Goal: Find specific page/section: Find specific page/section

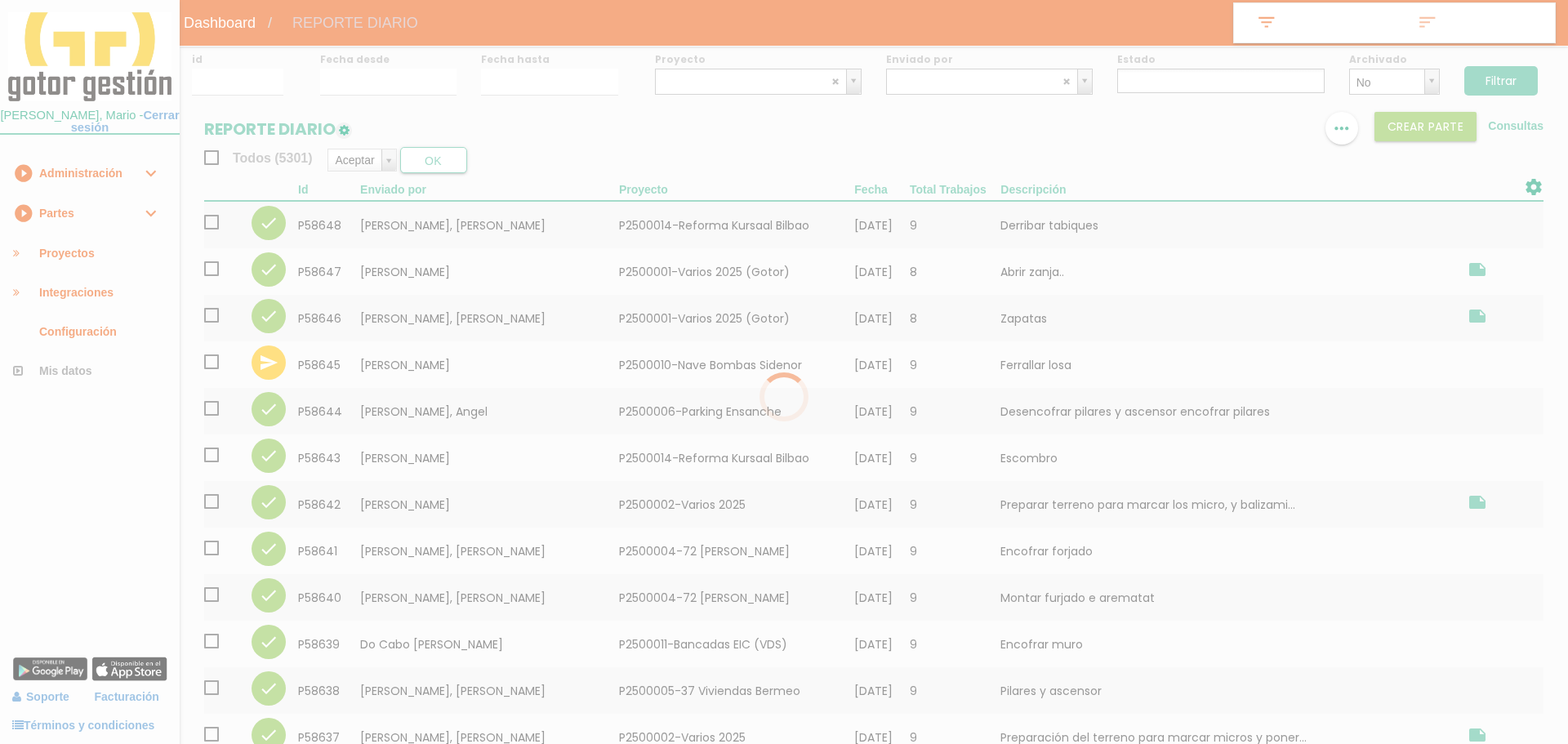
select select
click at [913, 73] on div at bounding box center [777, 372] width 1556 height 744
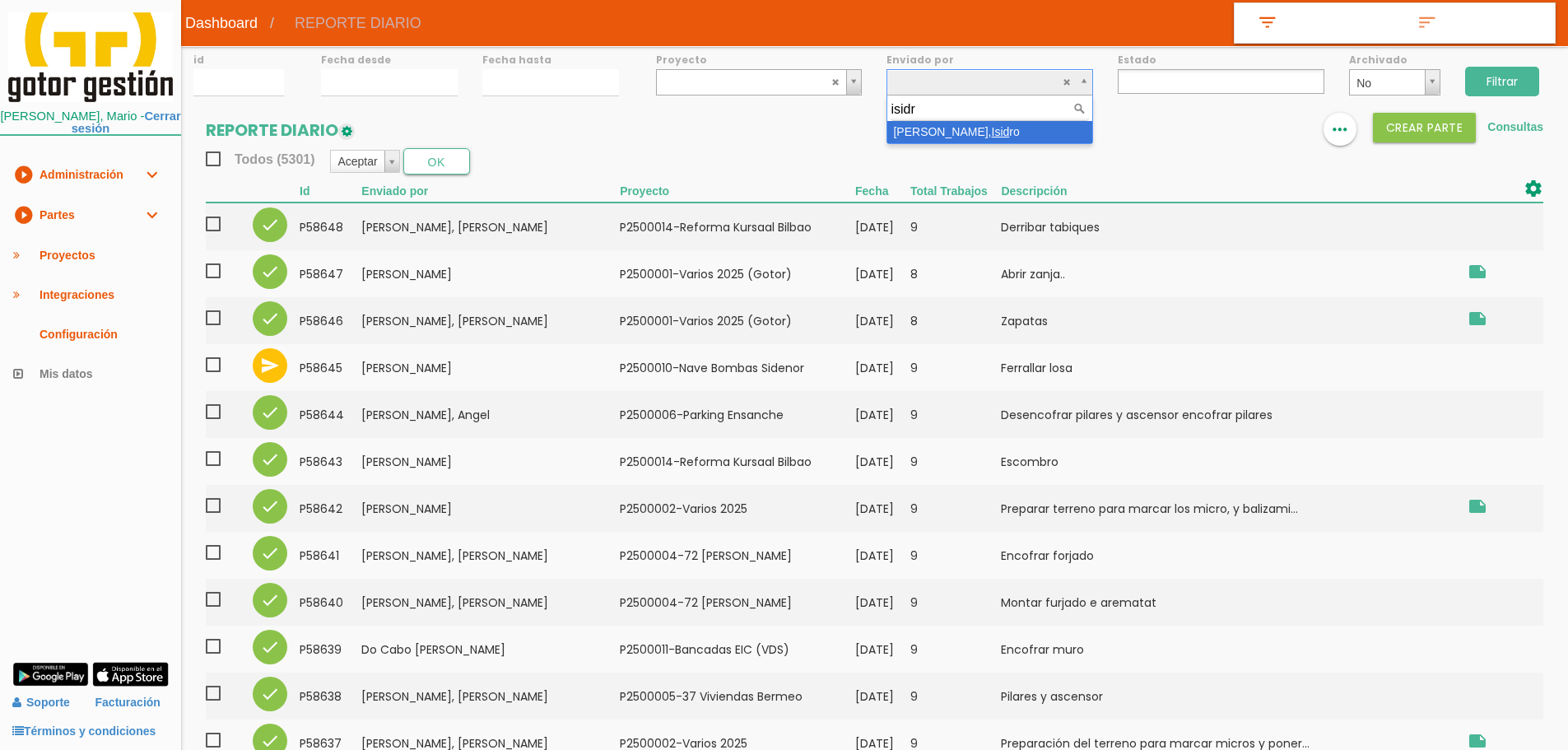
type input "isidro"
select select "116"
click at [1481, 81] on input "Filtrar" at bounding box center [1502, 81] width 74 height 29
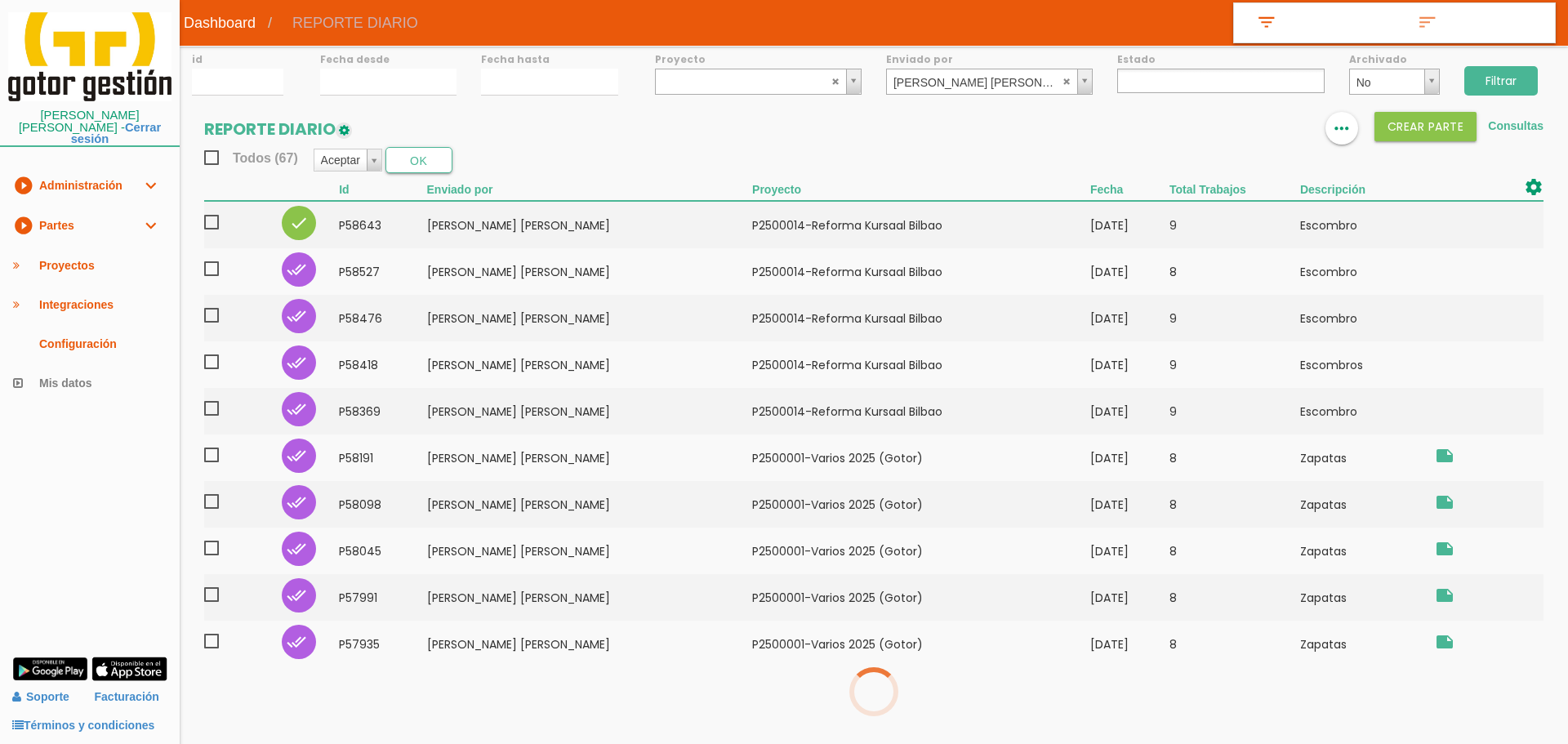
select select
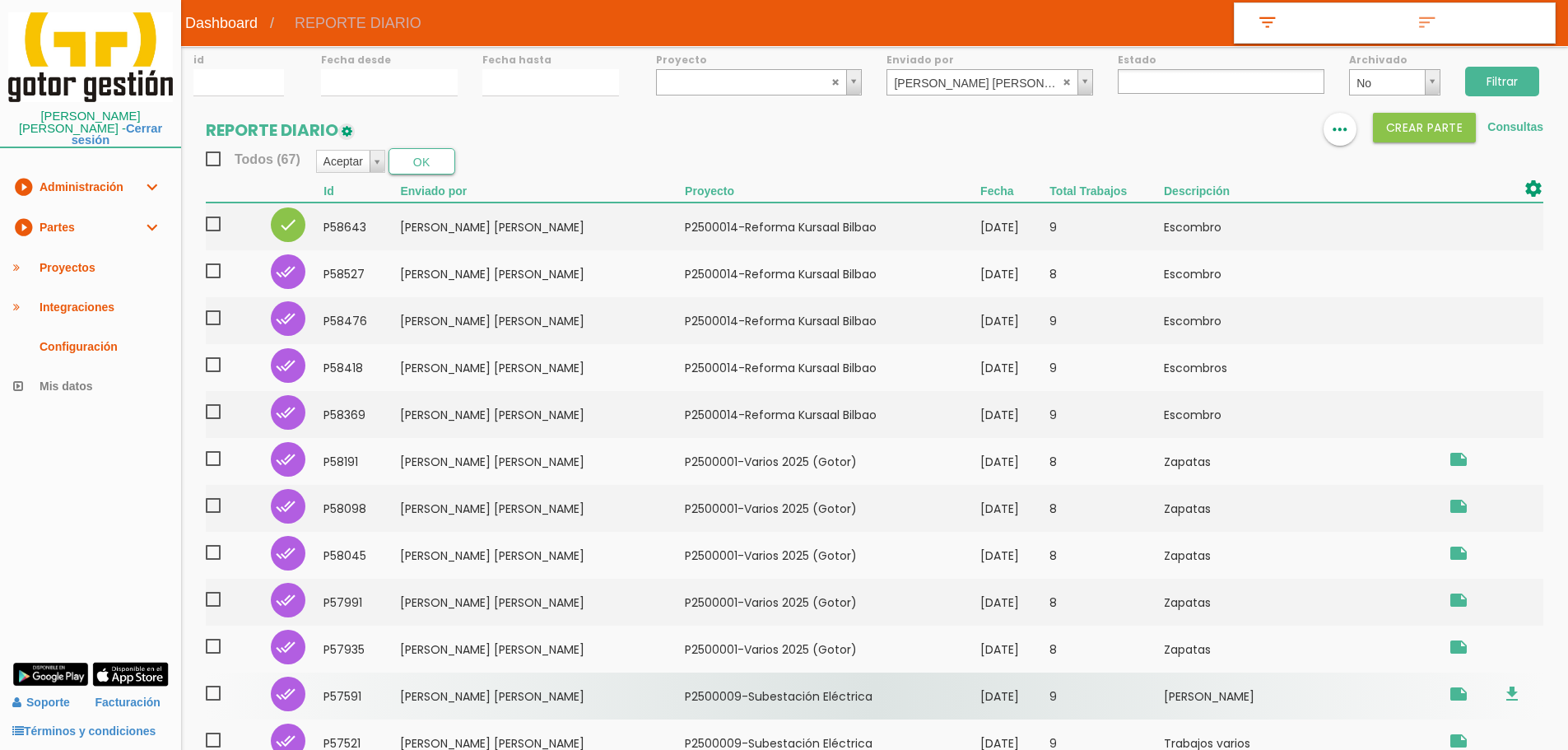
click at [985, 706] on td "23/07/2025" at bounding box center [1015, 696] width 69 height 47
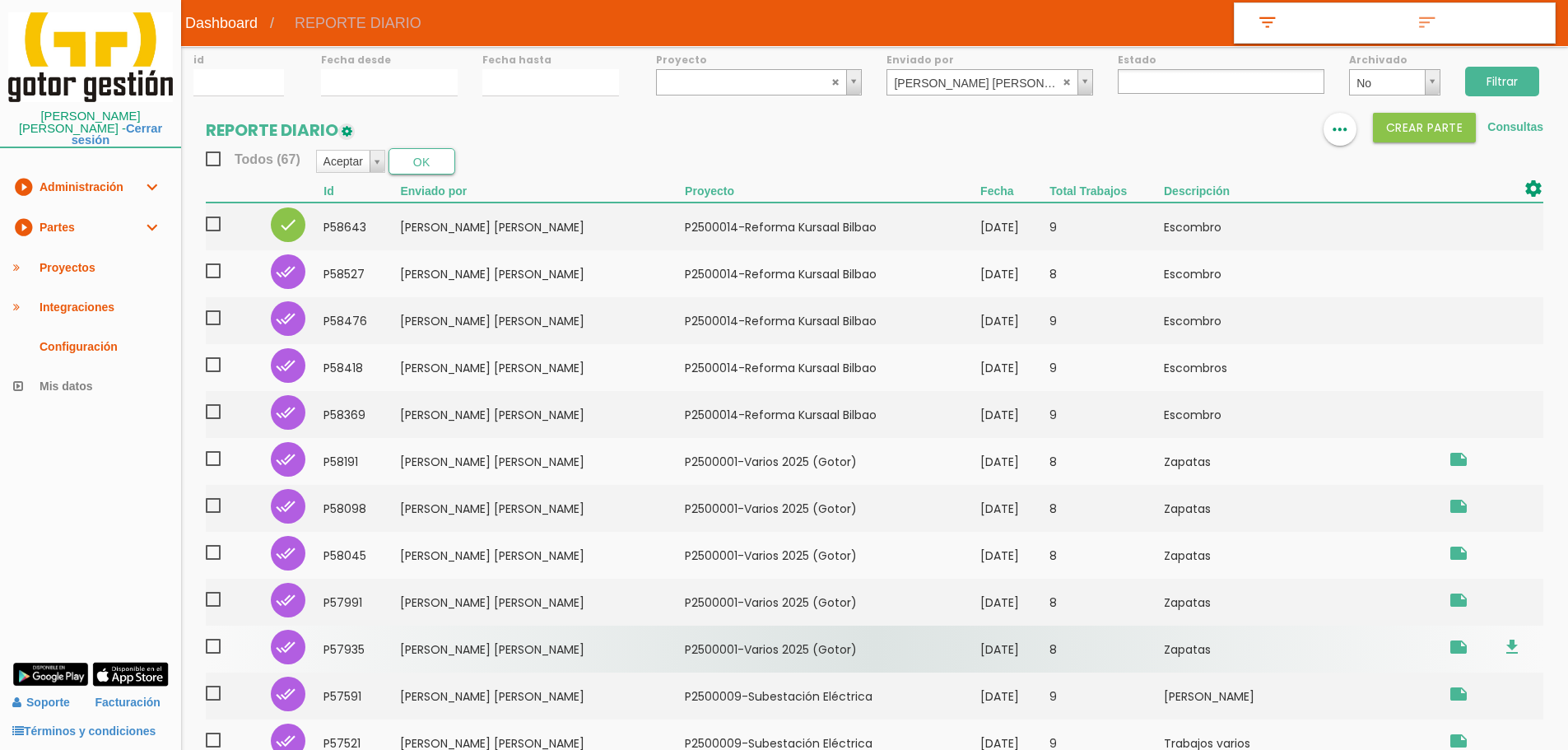
click at [816, 642] on td "﻿P2500001-Varios 2025 (Gotor)" at bounding box center [833, 649] width 296 height 47
